Goal: Information Seeking & Learning: Learn about a topic

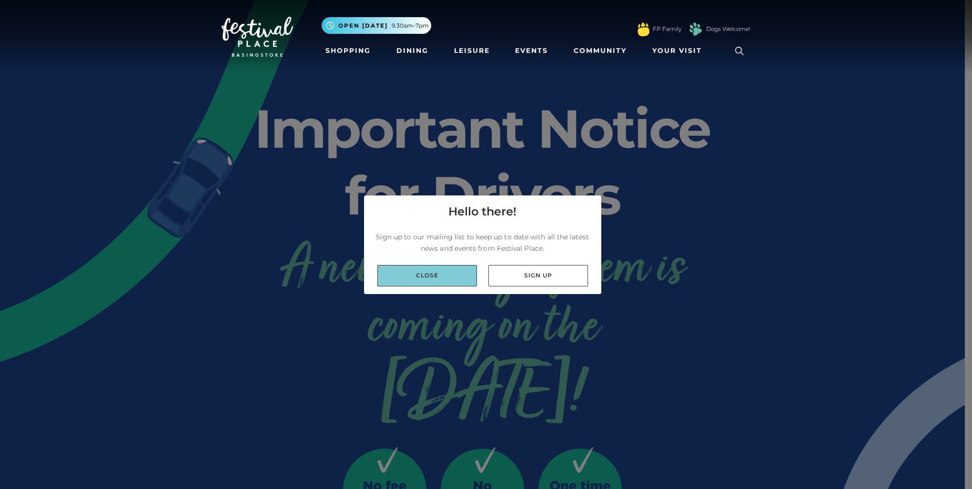
click at [449, 278] on link "Close" at bounding box center [427, 275] width 100 height 21
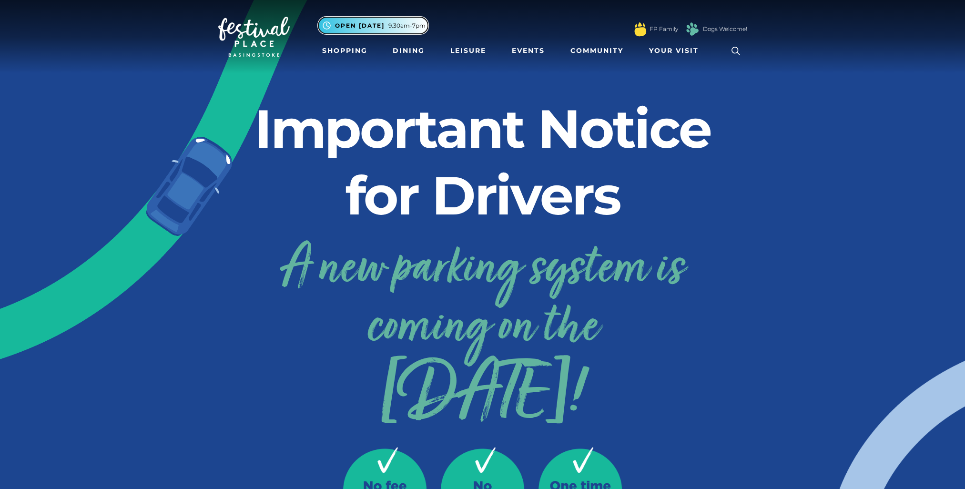
click at [391, 25] on span "9.30am-7pm" at bounding box center [406, 25] width 37 height 9
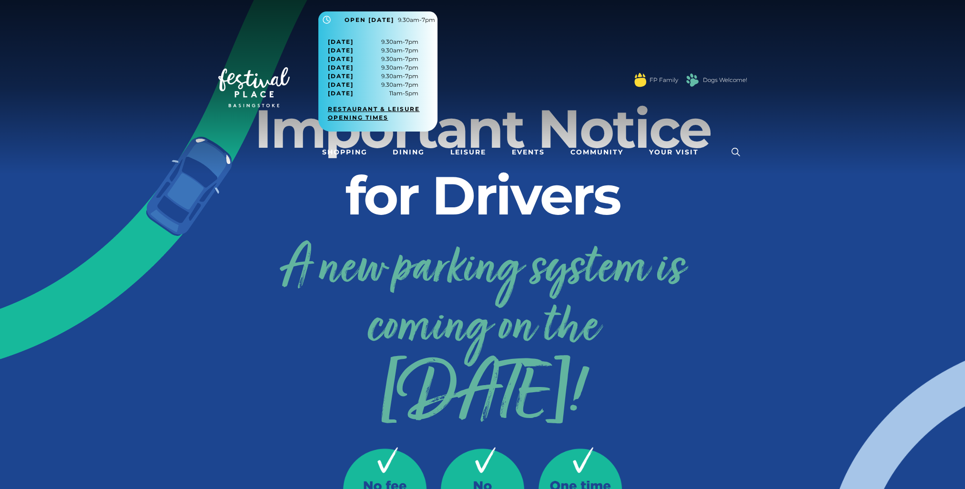
click at [370, 116] on link "Restaurant & Leisure opening times" at bounding box center [381, 113] width 107 height 17
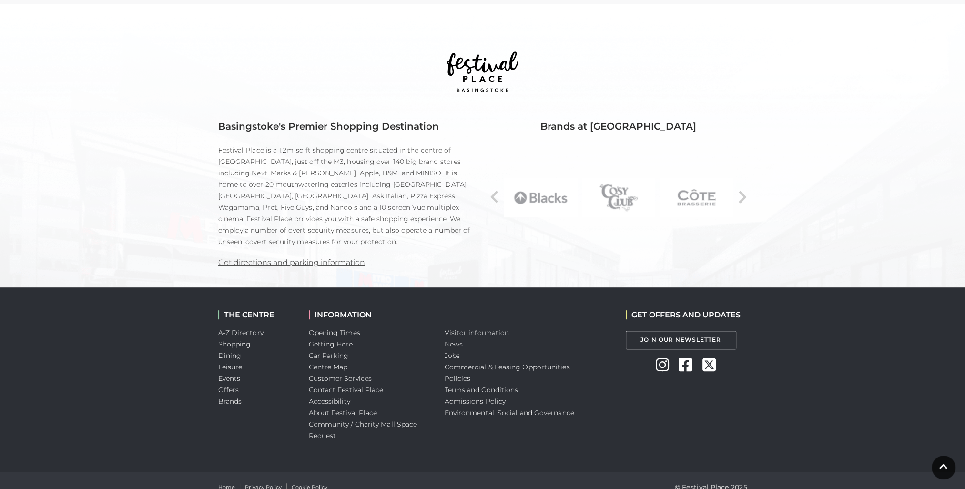
scroll to position [602, 0]
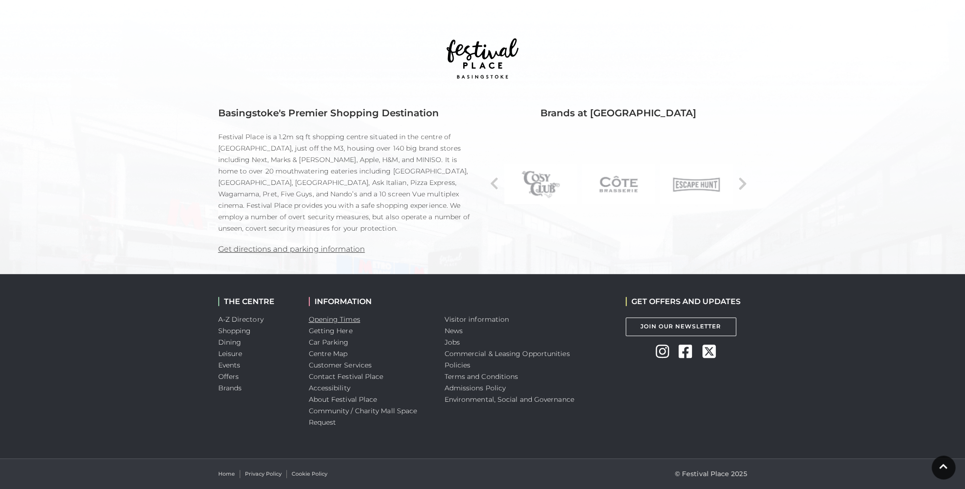
click at [353, 316] on link "Opening Times" at bounding box center [334, 319] width 51 height 9
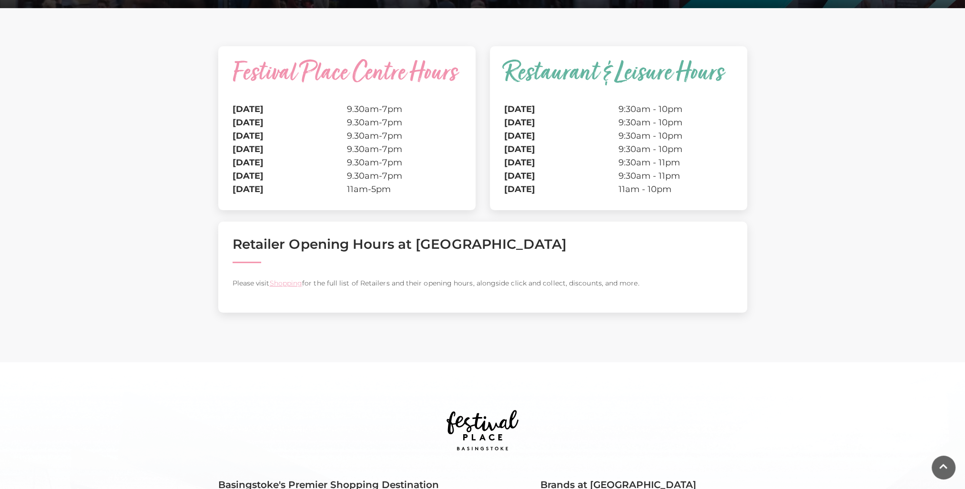
scroll to position [238, 0]
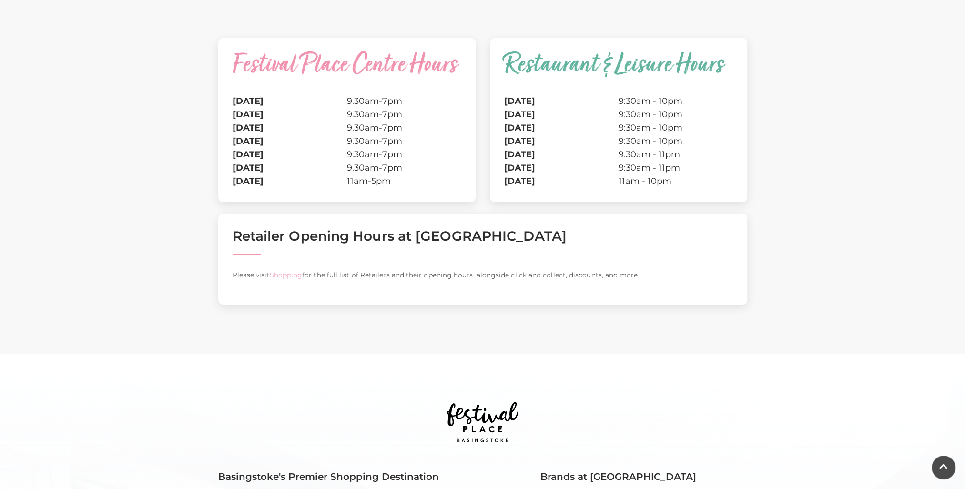
click at [294, 274] on link "Shopping" at bounding box center [285, 275] width 33 height 9
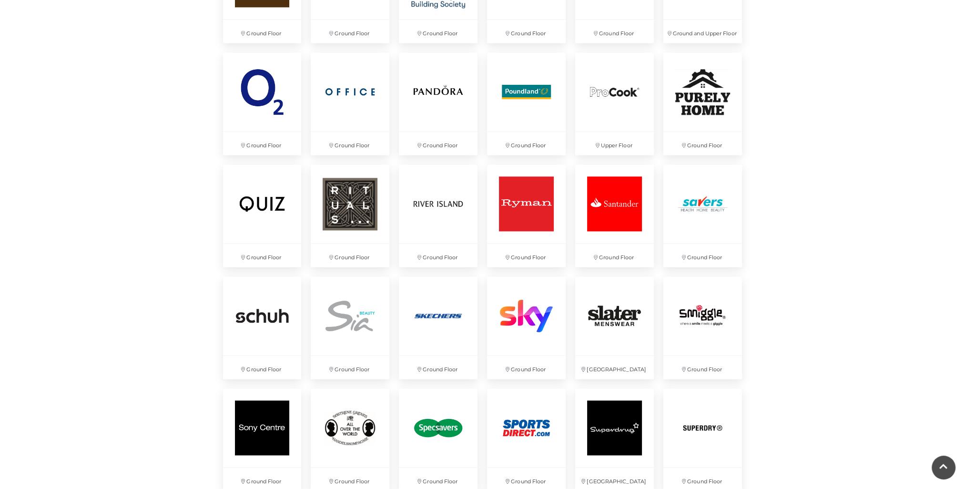
scroll to position [1906, 0]
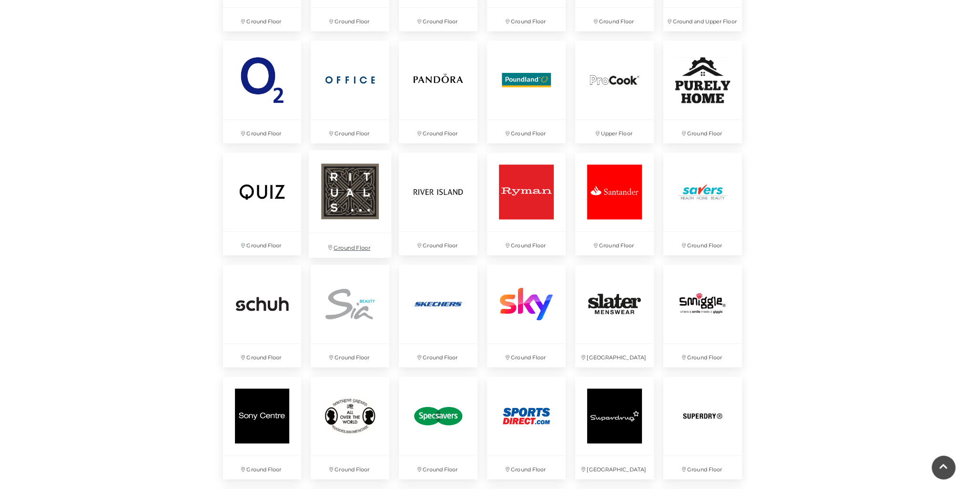
click at [371, 199] on img at bounding box center [350, 191] width 82 height 82
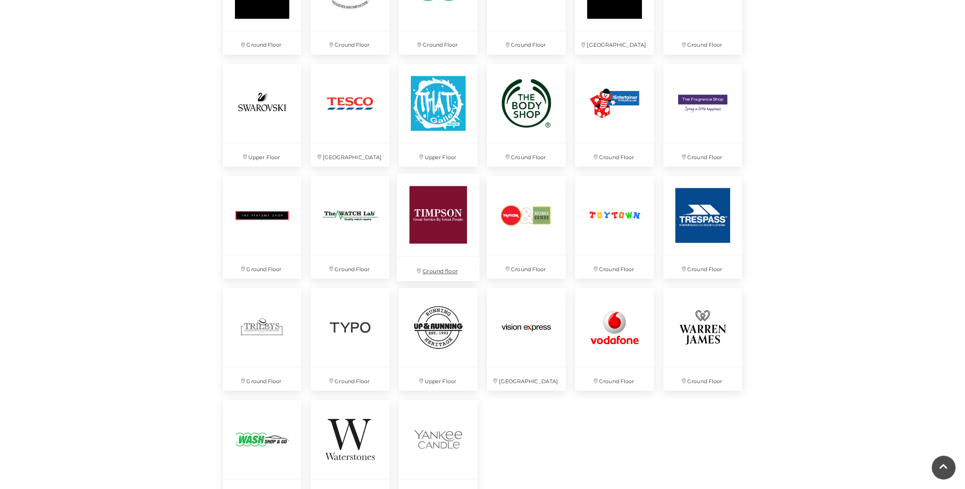
scroll to position [2335, 0]
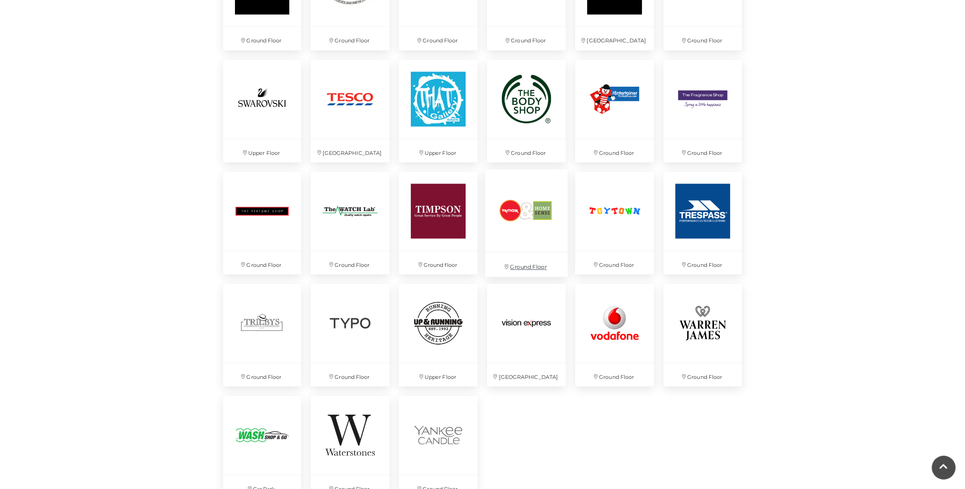
click at [513, 222] on img at bounding box center [526, 210] width 82 height 82
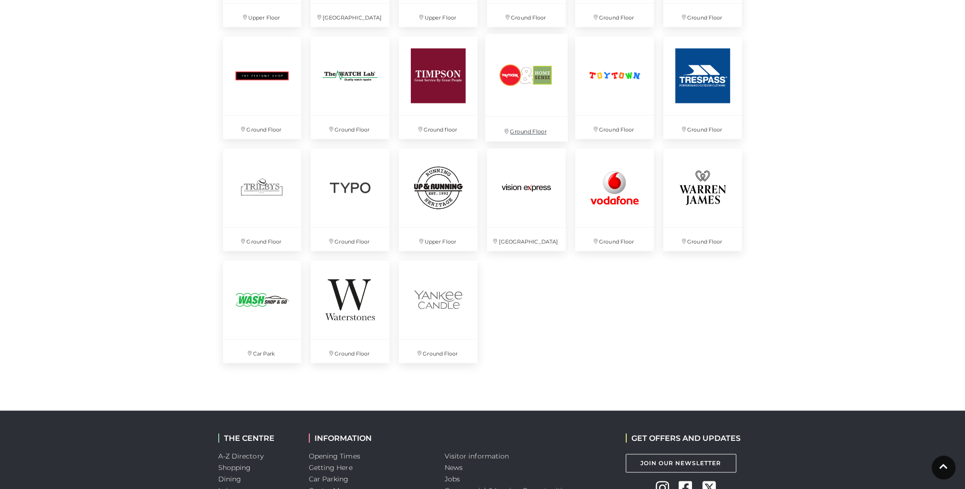
scroll to position [2430, 0]
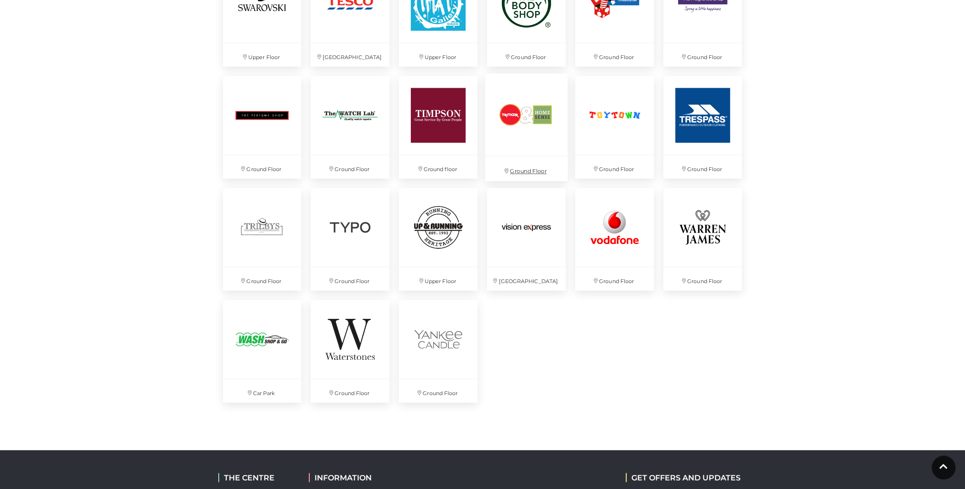
click at [526, 124] on img at bounding box center [526, 115] width 82 height 82
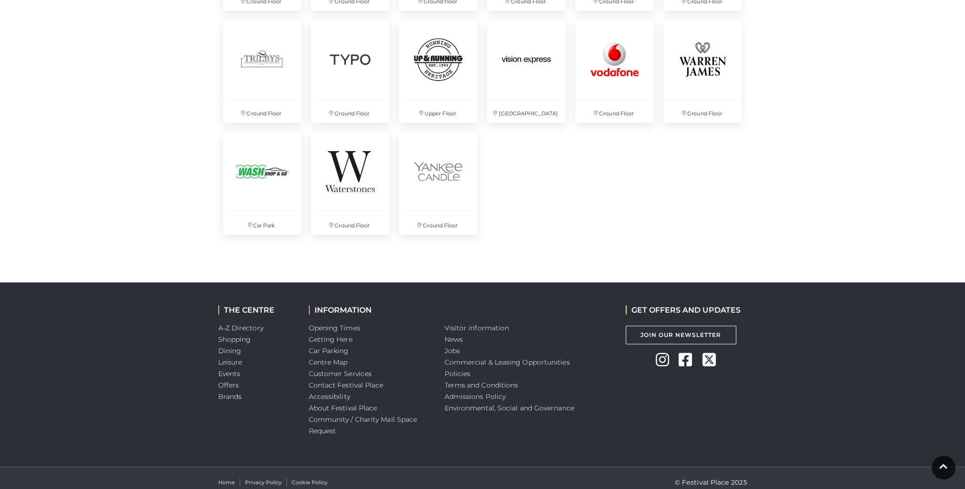
scroll to position [2606, 0]
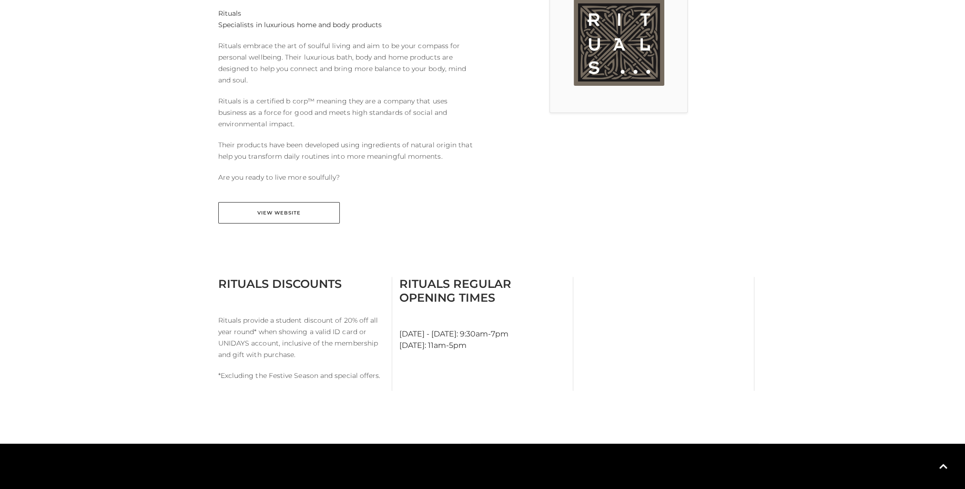
scroll to position [429, 0]
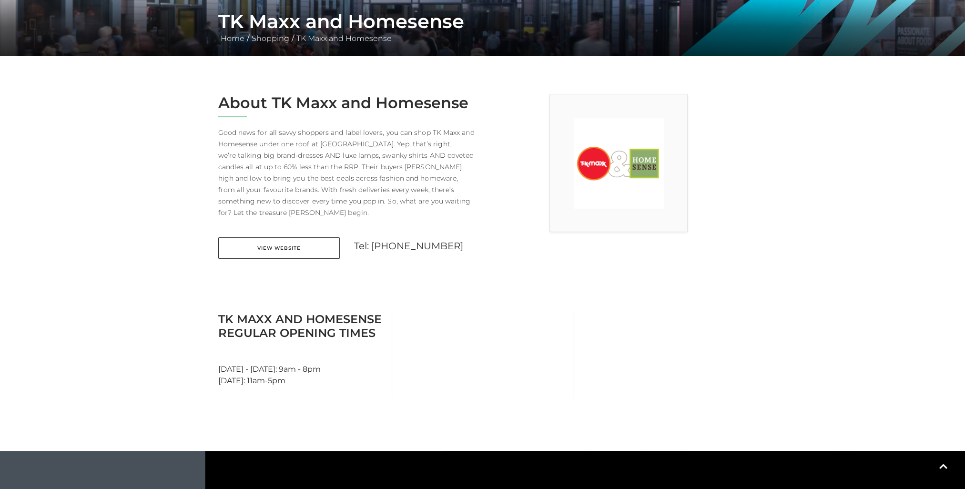
scroll to position [238, 0]
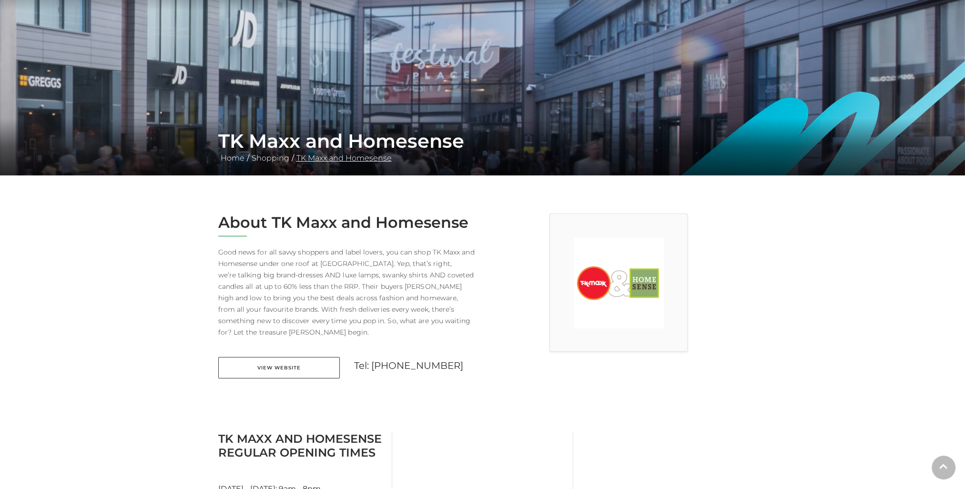
scroll to position [143, 0]
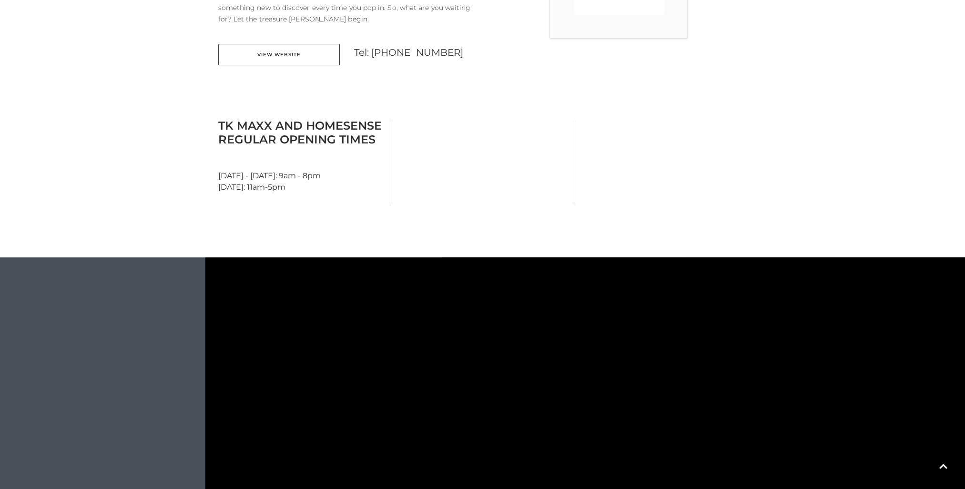
scroll to position [477, 0]
